Goal: Feedback & Contribution: Leave review/rating

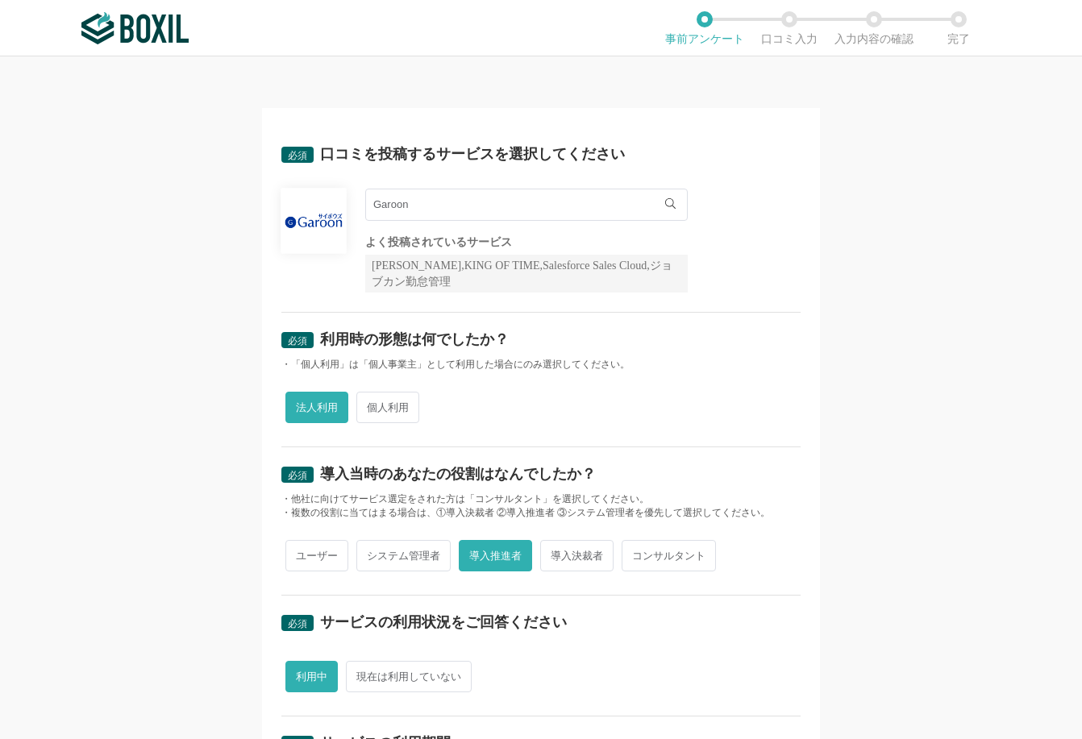
click at [609, 197] on input "Garoon" at bounding box center [526, 205] width 322 height 32
click at [796, 213] on div "必須 口コミを投稿するサービスを選択してください Garoon Garoon よく投稿されているサービス Sansan,KING OF TIME,Salesf…" at bounding box center [541, 670] width 558 height 1125
click at [413, 209] on input "Garoon" at bounding box center [526, 205] width 322 height 32
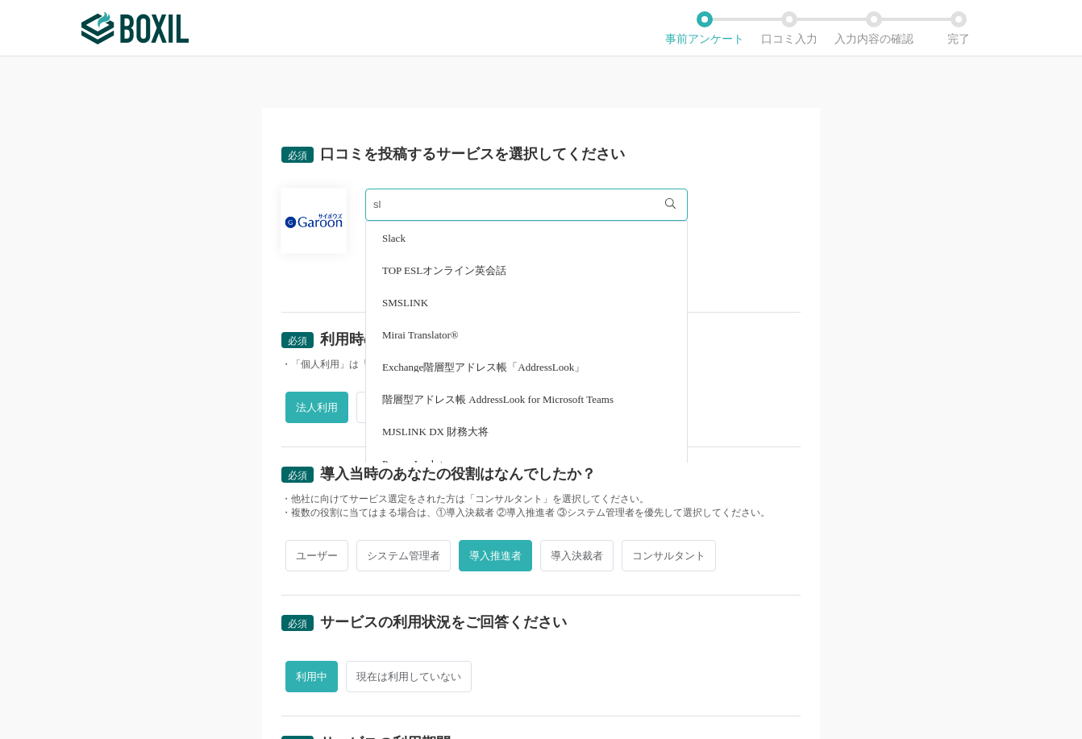
type input "sl"
click at [872, 250] on div "必須 口コミを投稿するサービスを選択してください sl Slack TOP ESLオンライン英会話 SMSLINK Mirai Translator® Exc…" at bounding box center [541, 397] width 1082 height 683
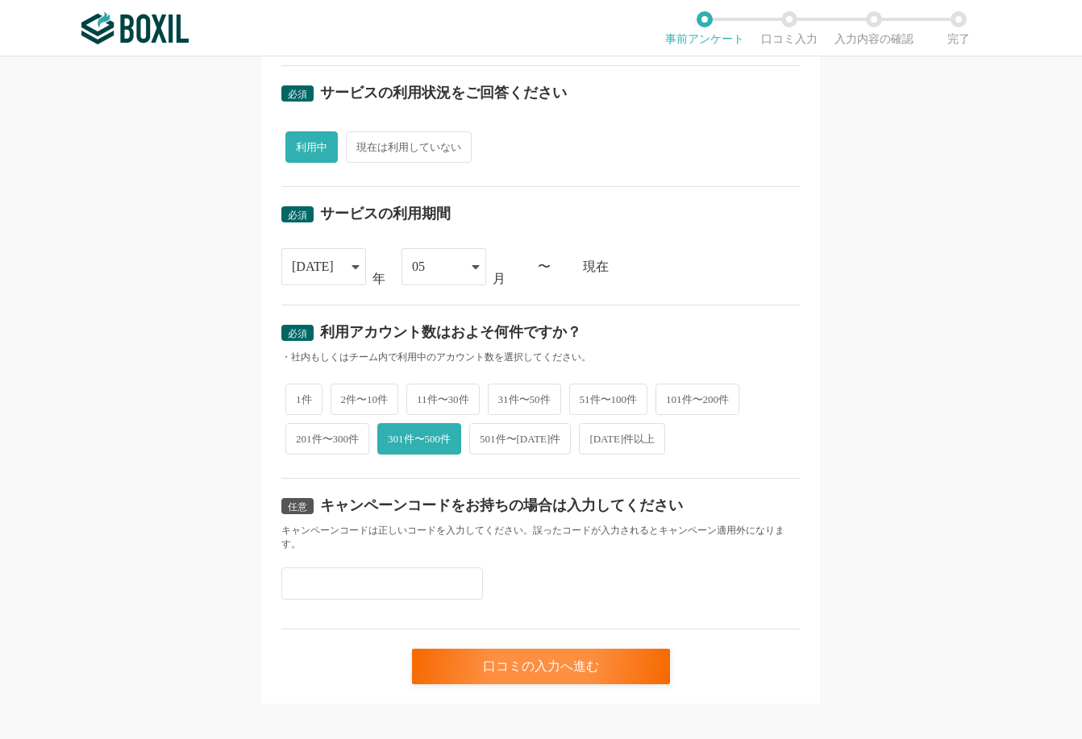
scroll to position [532, 0]
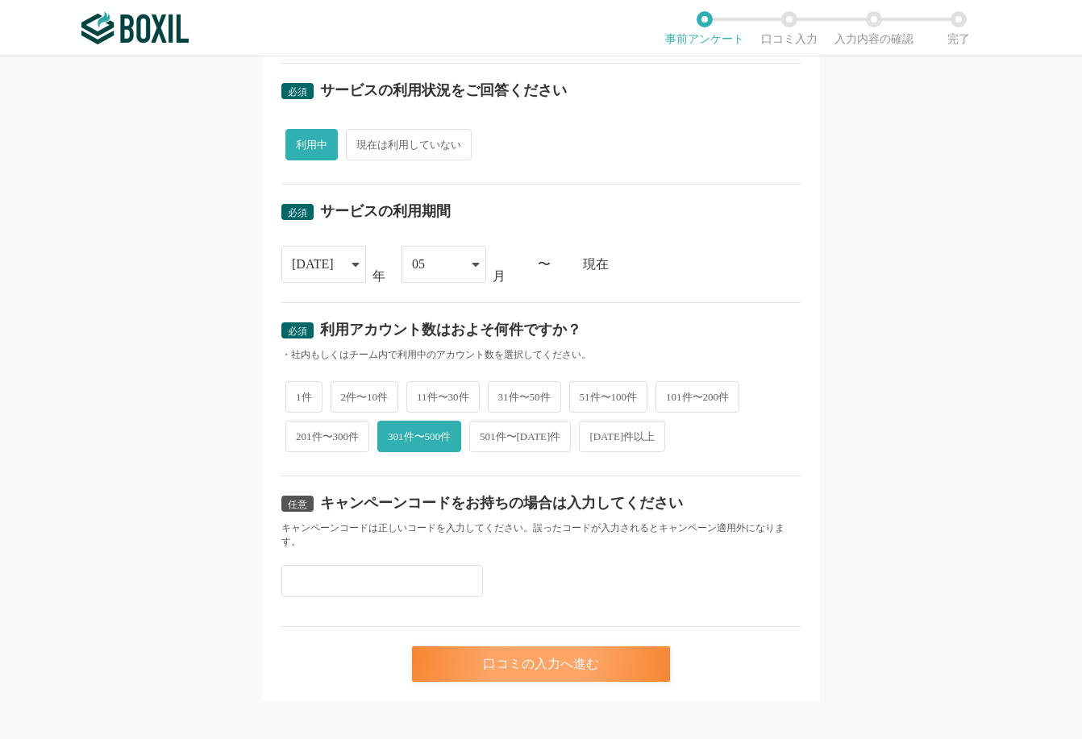
click at [590, 658] on div "口コミの入力へ進む" at bounding box center [541, 663] width 258 height 35
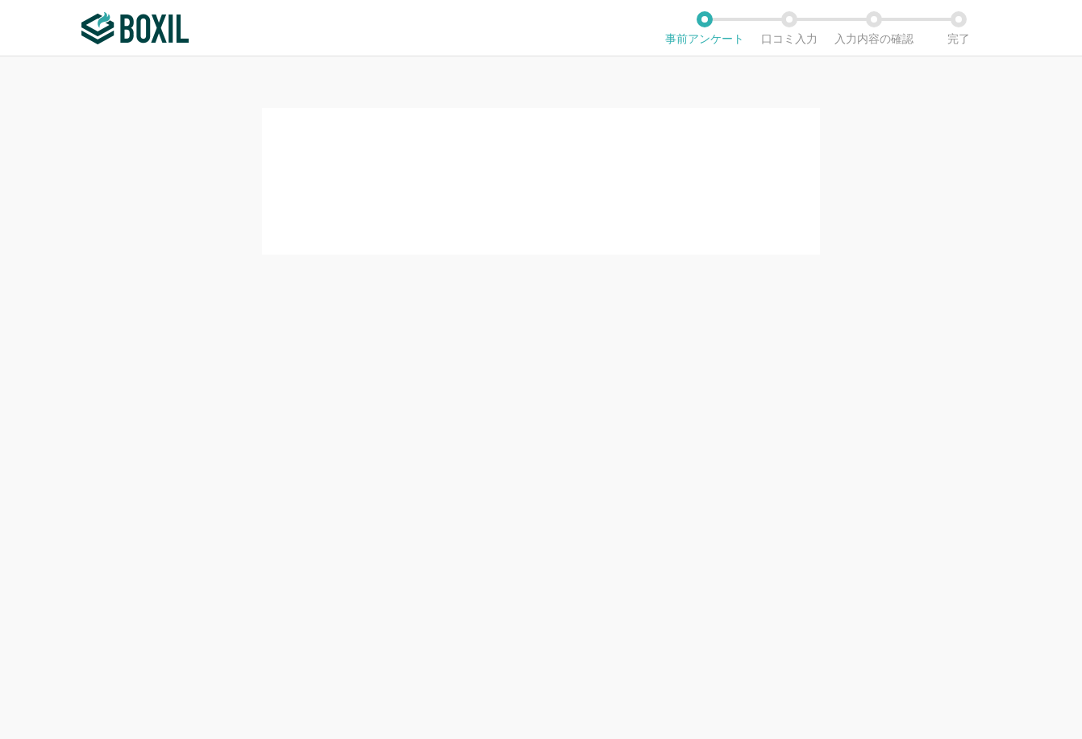
scroll to position [0, 0]
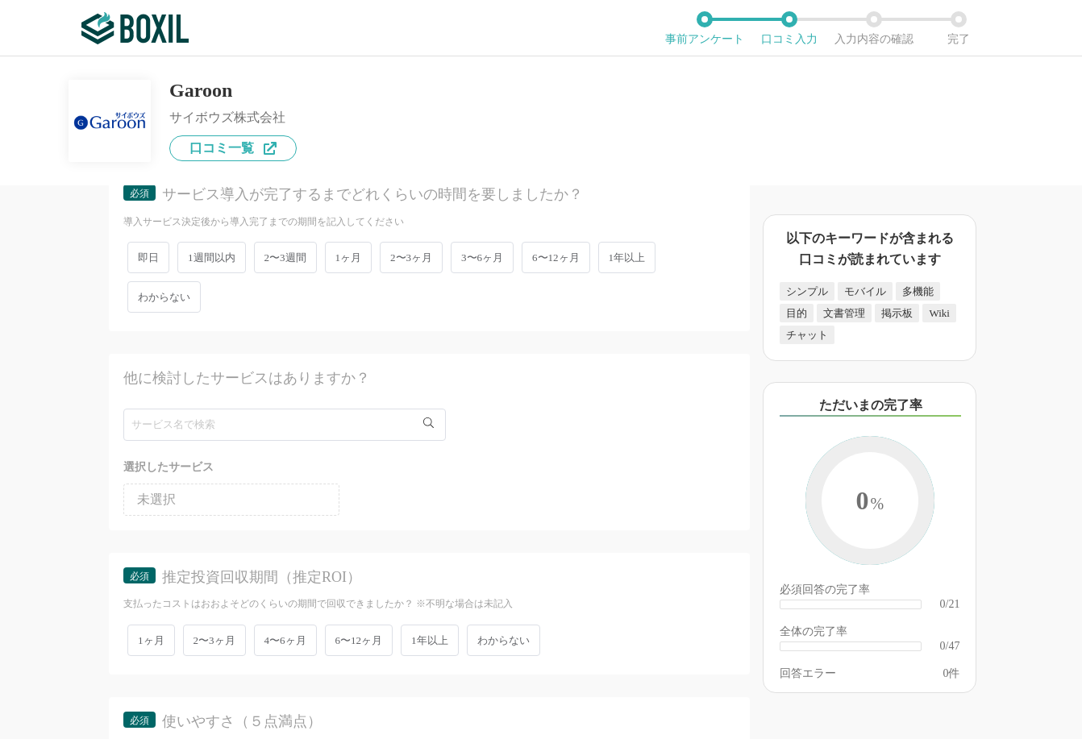
scroll to position [3115, 0]
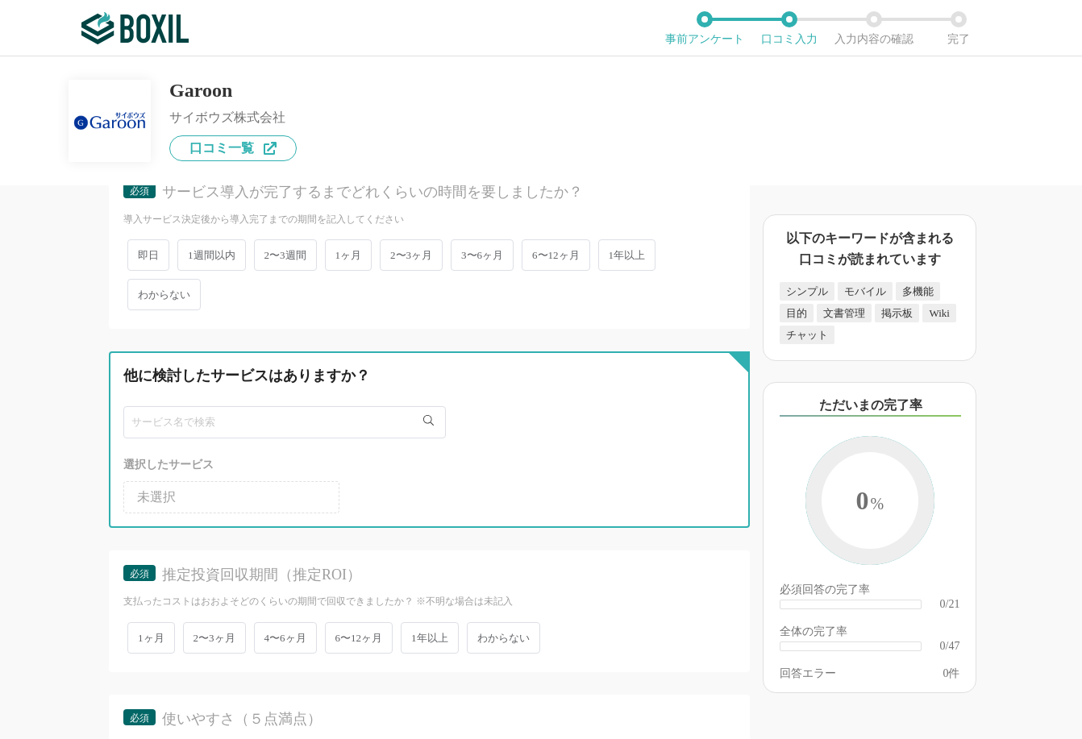
click at [255, 423] on input "text" at bounding box center [284, 422] width 322 height 32
type input "sla"
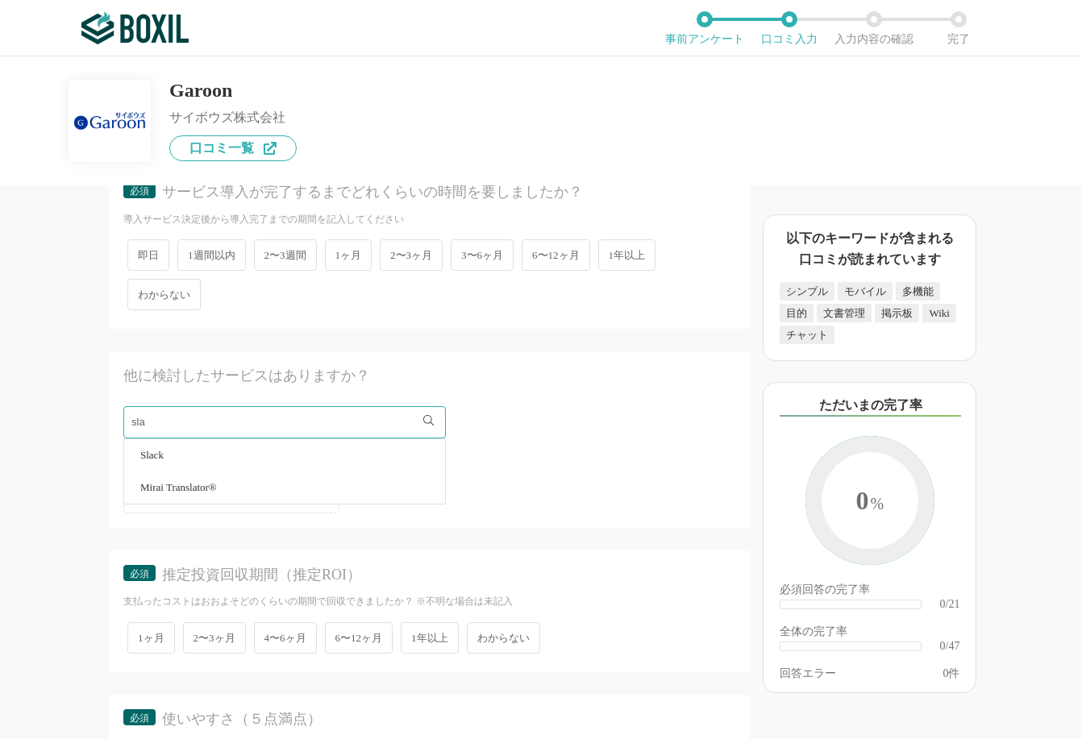
click at [180, 462] on li "Slack" at bounding box center [284, 455] width 321 height 32
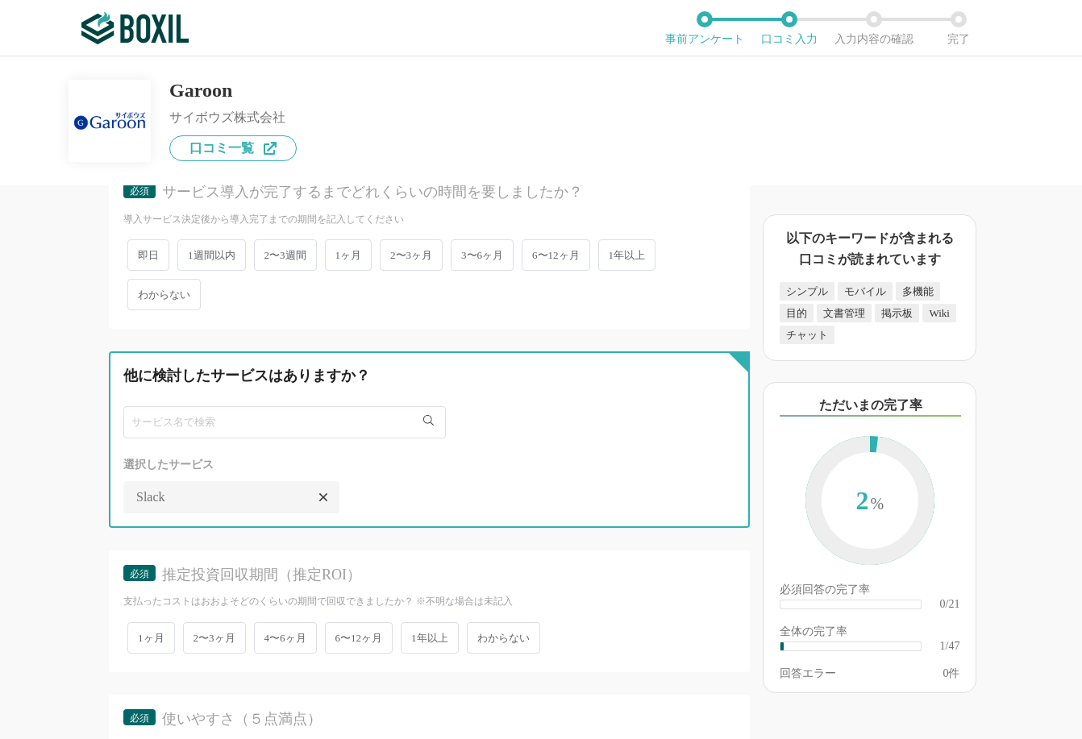
click at [244, 424] on input "text" at bounding box center [284, 422] width 322 height 32
click at [169, 424] on input "slac" at bounding box center [284, 422] width 322 height 32
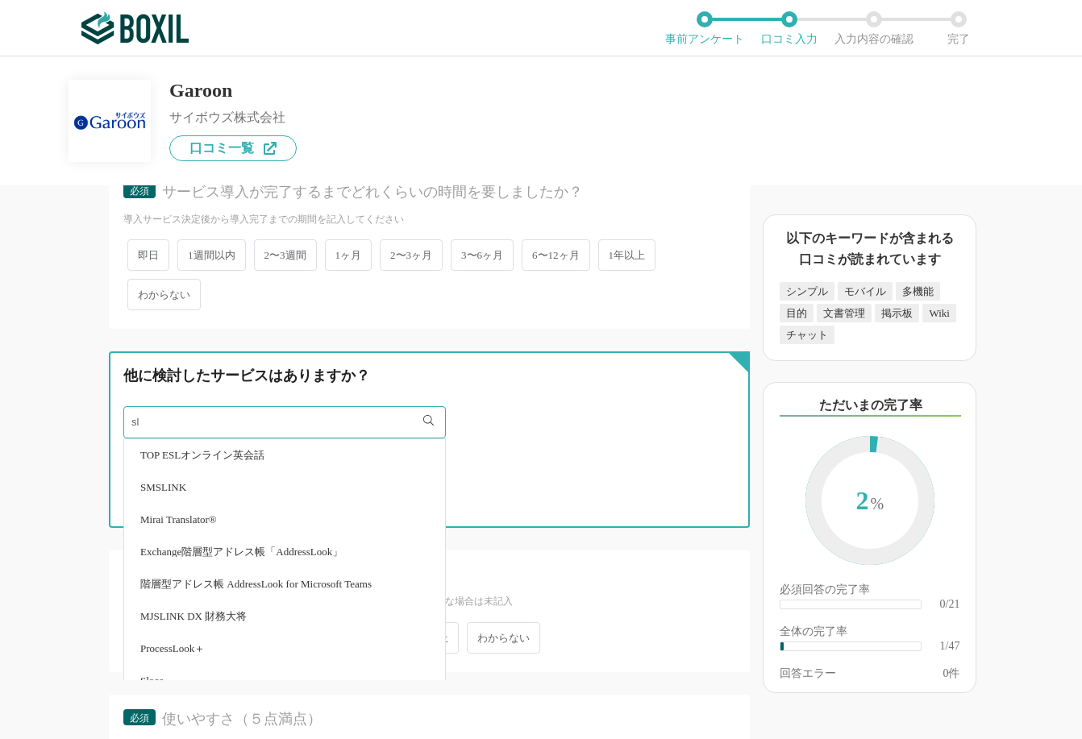
type input "sl"
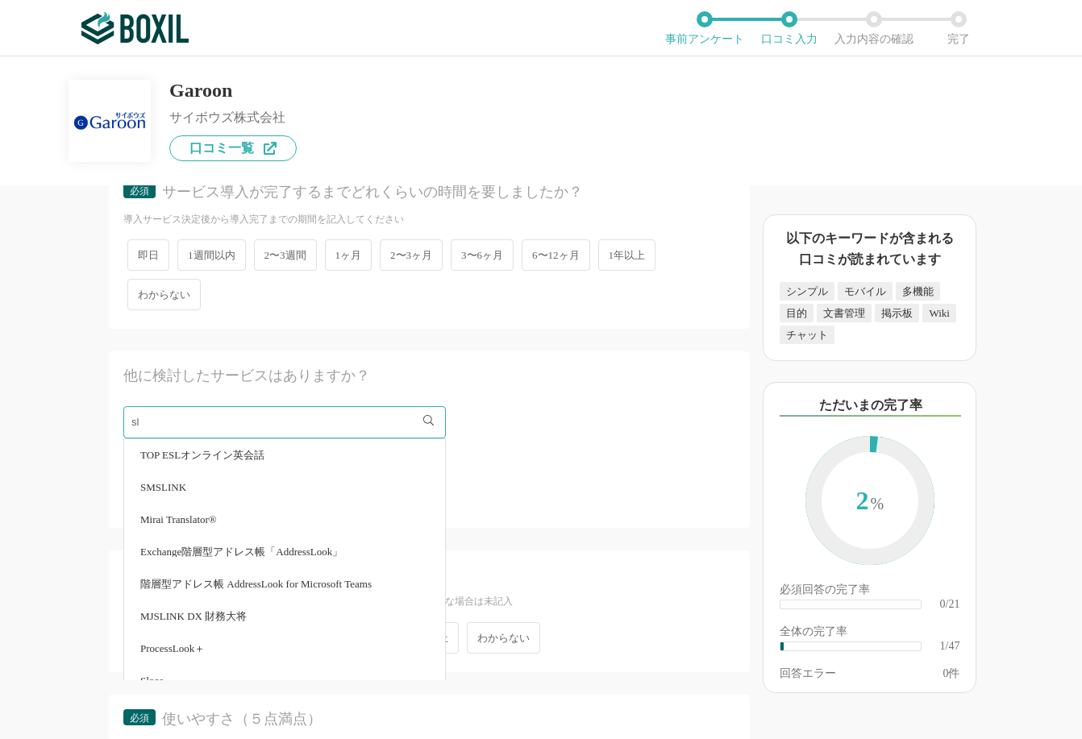
click at [200, 455] on span "TOP ESLオンライン英会話" at bounding box center [202, 455] width 124 height 10
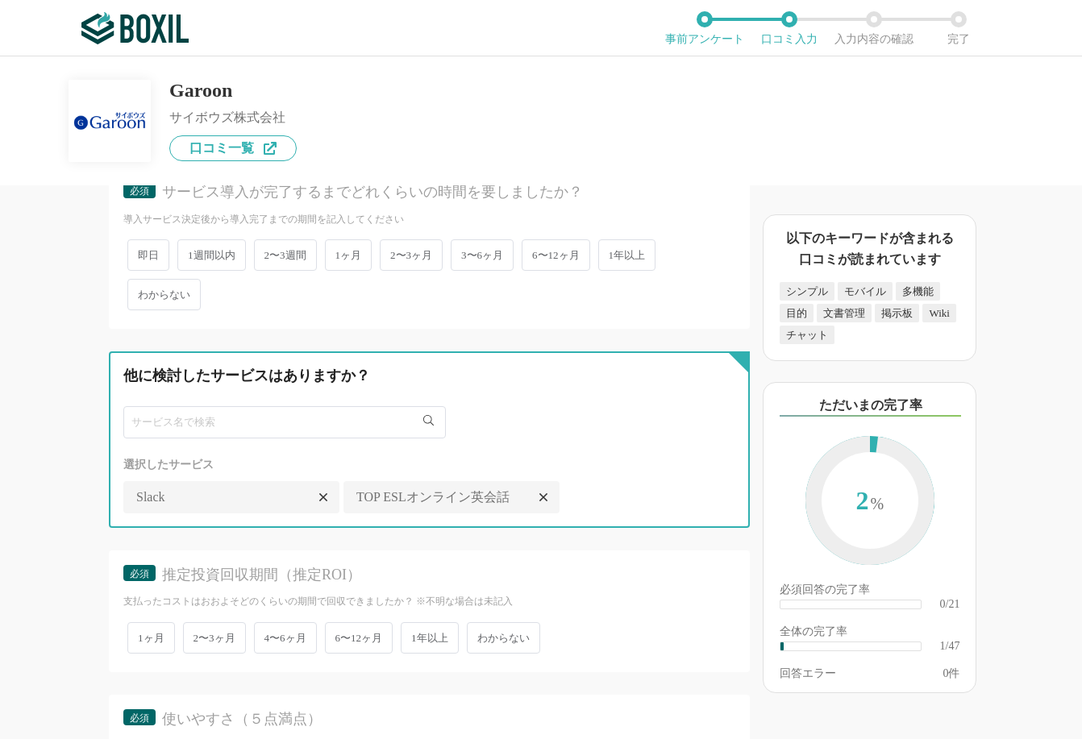
click at [214, 412] on input "text" at bounding box center [284, 422] width 322 height 32
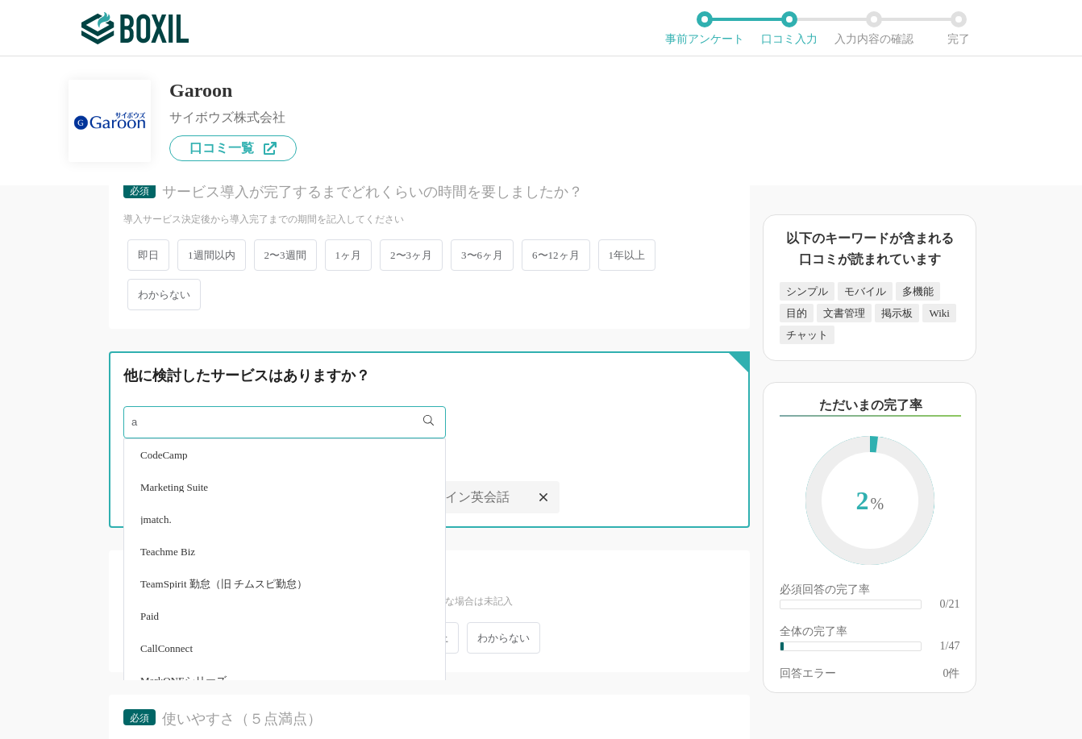
type input "a"
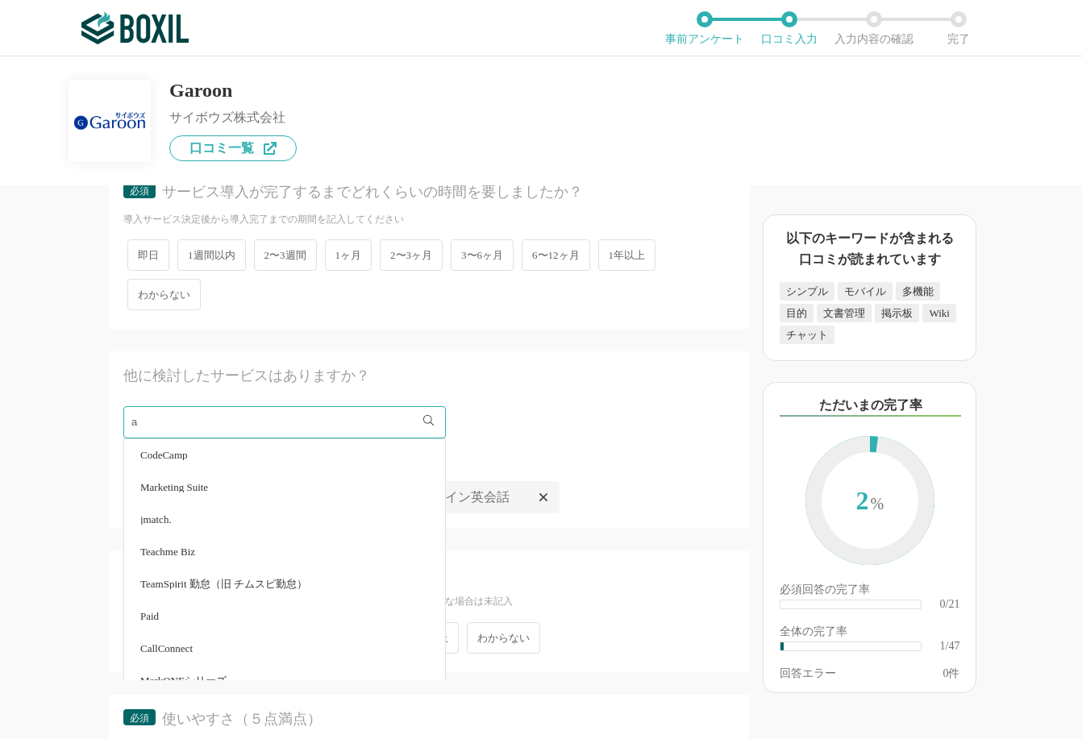
click at [186, 452] on span "CodeCamp" at bounding box center [164, 455] width 48 height 10
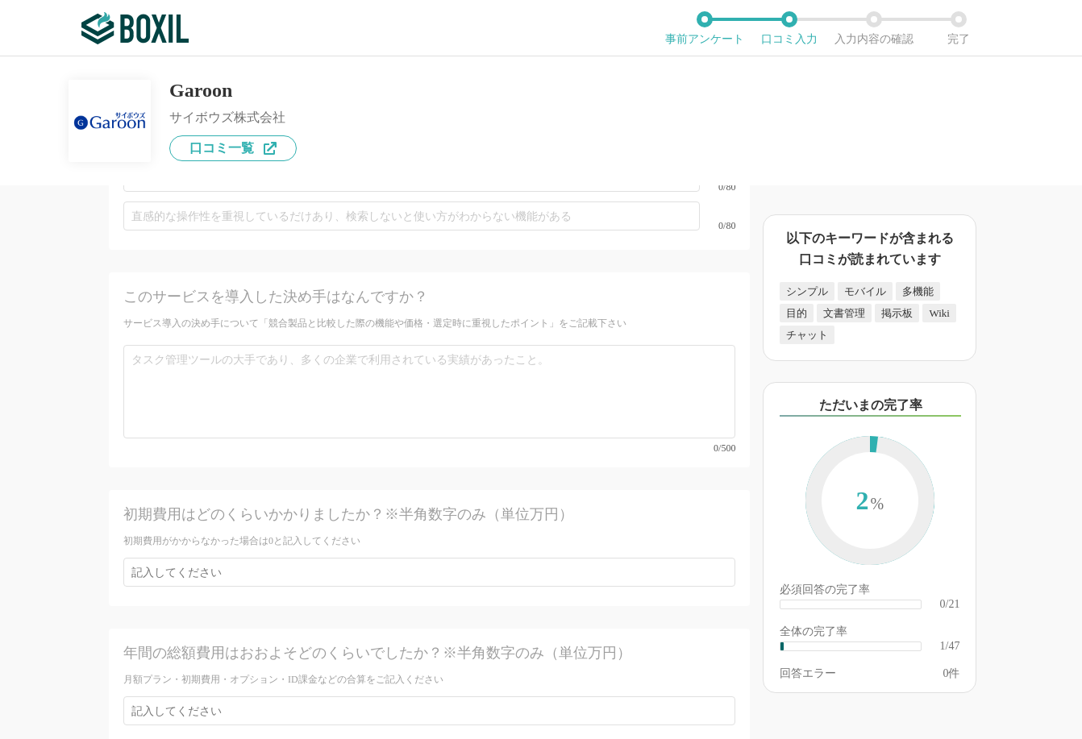
scroll to position [6536, 0]
